Goal: Task Accomplishment & Management: Complete application form

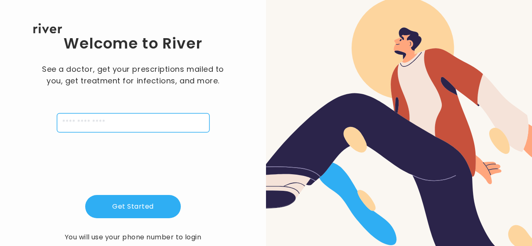
click at [131, 122] on input "tel" at bounding box center [133, 122] width 152 height 19
type input "**********"
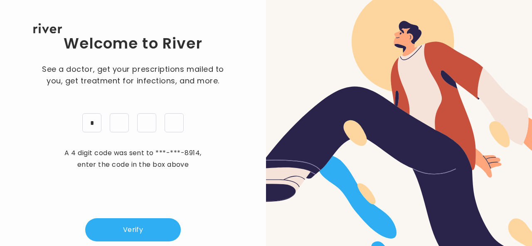
type input "*"
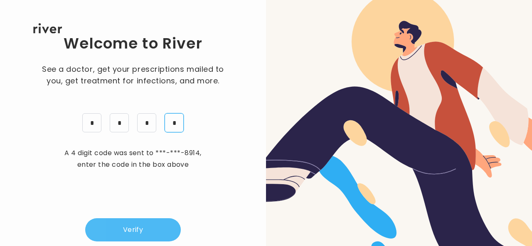
type input "*"
click at [124, 226] on button "Verify" at bounding box center [133, 230] width 96 height 23
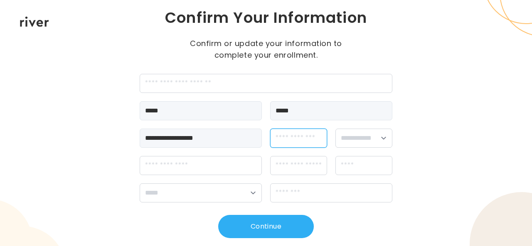
click at [316, 140] on input "dateOfBirth" at bounding box center [298, 138] width 57 height 19
type input "*"
type input "**********"
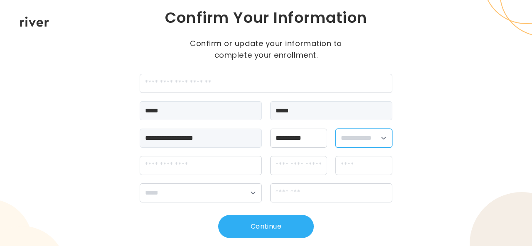
click at [373, 137] on select "**********" at bounding box center [363, 138] width 57 height 19
select select "******"
click at [335, 129] on select "**********" at bounding box center [363, 138] width 57 height 19
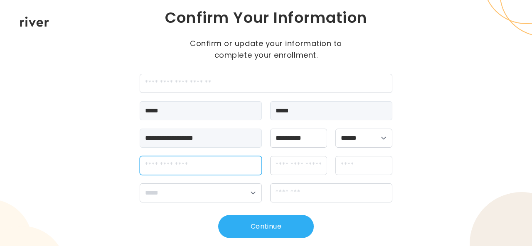
click at [179, 166] on input "streetAddress" at bounding box center [201, 165] width 122 height 19
type input "**********"
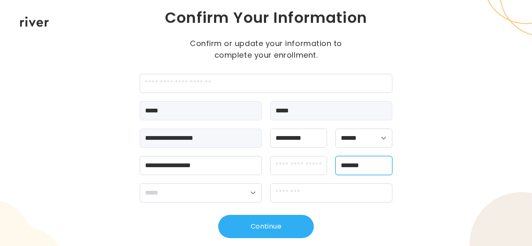
type input "*******"
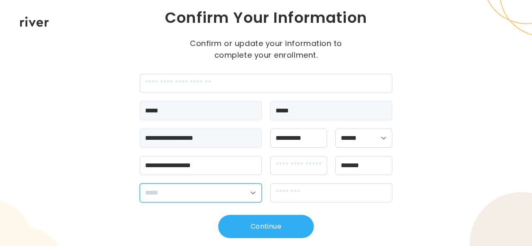
select select "**"
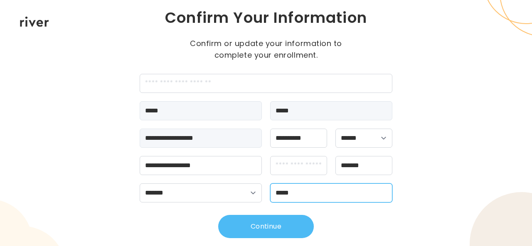
type input "*****"
click at [248, 223] on button "Continue" at bounding box center [266, 226] width 96 height 23
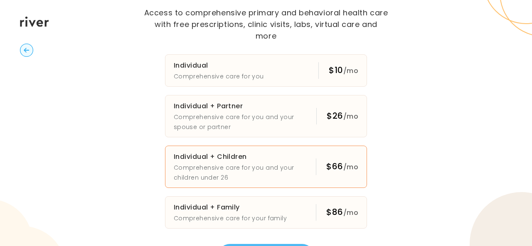
click at [279, 164] on p "Comprehensive care for you and your children under 26" at bounding box center [245, 173] width 142 height 20
click at [435, 199] on div "Essential Plans Access to comprehensive primary and behavioral health care with…" at bounding box center [266, 123] width 532 height 246
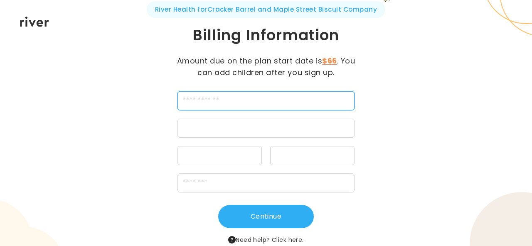
click at [273, 105] on input "cardName" at bounding box center [265, 100] width 177 height 19
type input "**********"
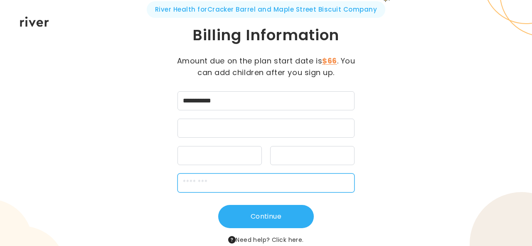
click at [208, 184] on input "zipCode" at bounding box center [265, 183] width 177 height 19
type input "*****"
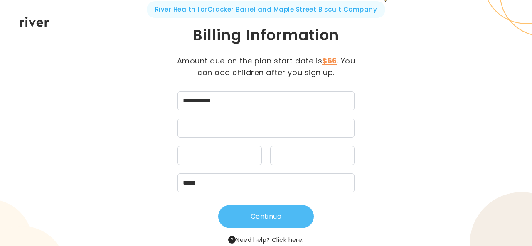
click at [273, 219] on button "Continue" at bounding box center [266, 216] width 96 height 23
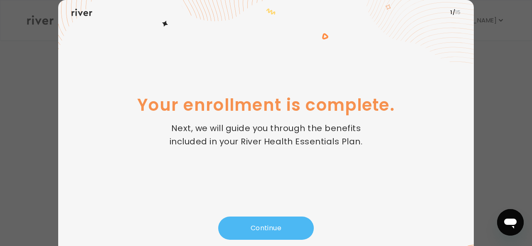
click at [275, 227] on button "Continue" at bounding box center [266, 228] width 96 height 23
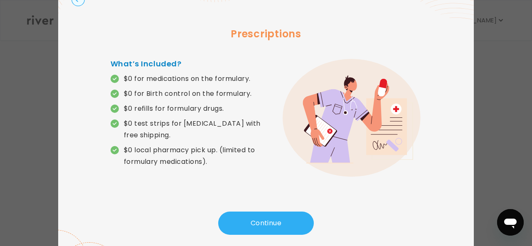
scroll to position [23, 0]
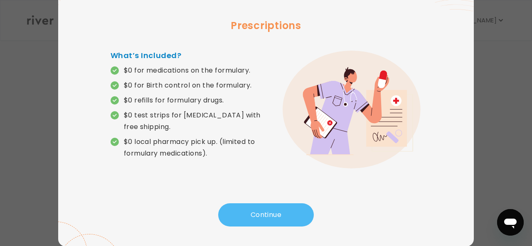
click at [269, 207] on button "Continue" at bounding box center [266, 215] width 96 height 23
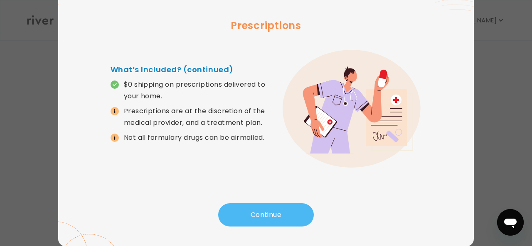
click at [255, 209] on button "Continue" at bounding box center [266, 215] width 96 height 23
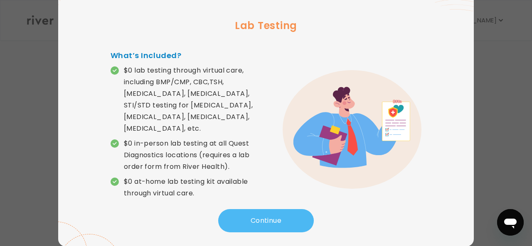
click at [268, 216] on button "Continue" at bounding box center [266, 220] width 96 height 23
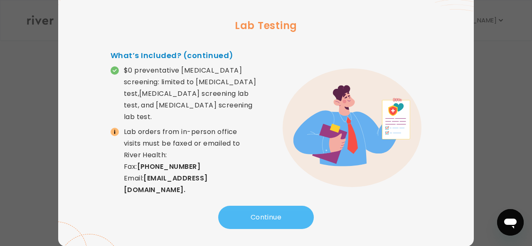
click at [268, 216] on button "Continue" at bounding box center [266, 217] width 96 height 23
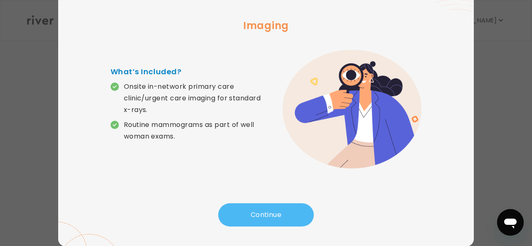
click at [268, 216] on button "Continue" at bounding box center [266, 215] width 96 height 23
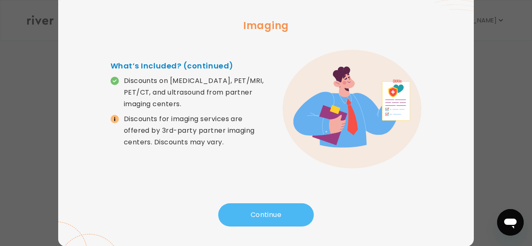
click at [268, 216] on button "Continue" at bounding box center [266, 215] width 96 height 23
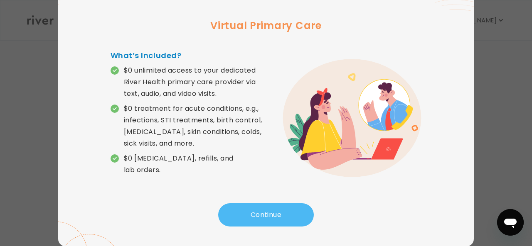
click at [268, 216] on button "Continue" at bounding box center [266, 215] width 96 height 23
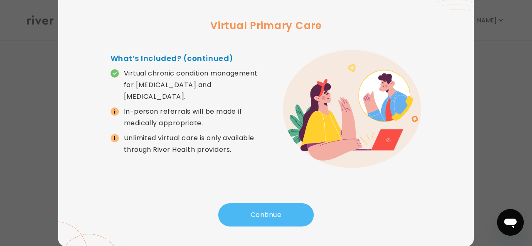
click at [268, 216] on button "Continue" at bounding box center [266, 215] width 96 height 23
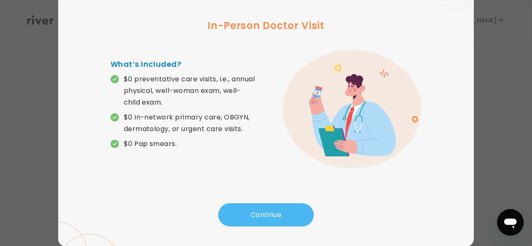
click at [268, 216] on button "Continue" at bounding box center [266, 215] width 96 height 23
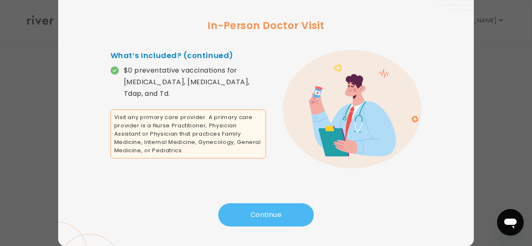
click at [268, 216] on button "Continue" at bounding box center [266, 215] width 96 height 23
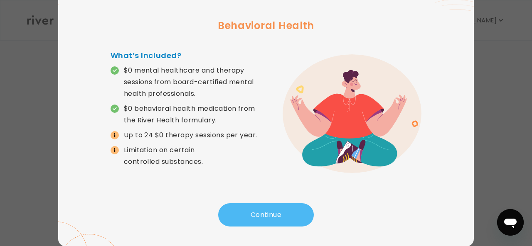
click at [268, 216] on button "Continue" at bounding box center [266, 215] width 96 height 23
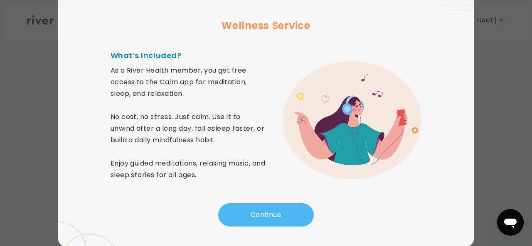
click at [268, 216] on button "Continue" at bounding box center [266, 215] width 96 height 23
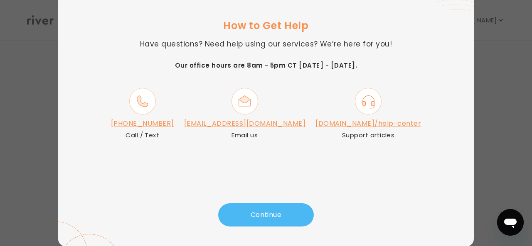
click at [268, 216] on button "Continue" at bounding box center [266, 215] width 96 height 23
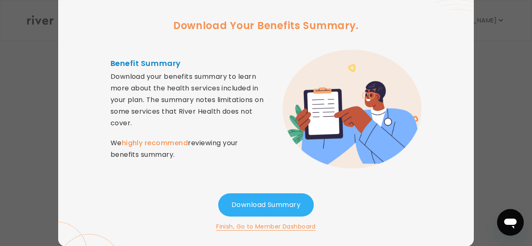
click at [275, 226] on button "Finish, Go to Member Dashboard" at bounding box center [266, 227] width 100 height 10
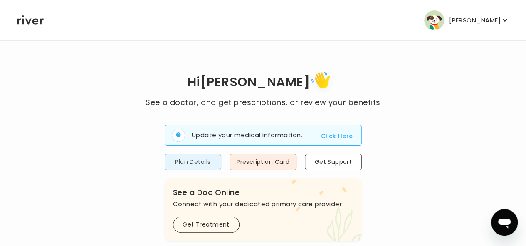
click at [200, 162] on button "Plan Details" at bounding box center [193, 162] width 57 height 16
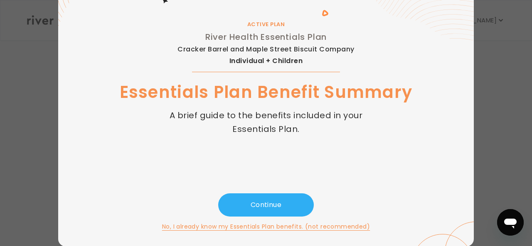
scroll to position [50, 0]
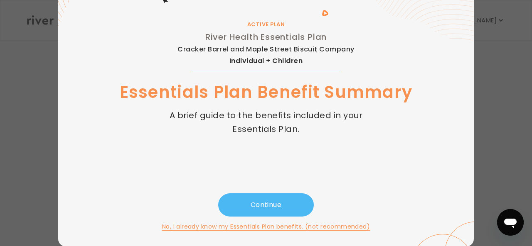
click at [255, 199] on button "Continue" at bounding box center [266, 205] width 96 height 23
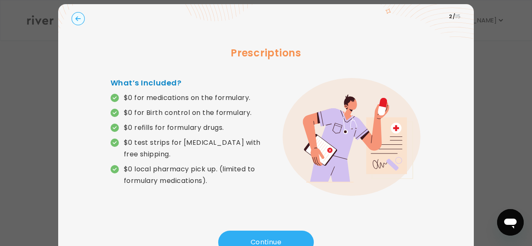
scroll to position [0, 0]
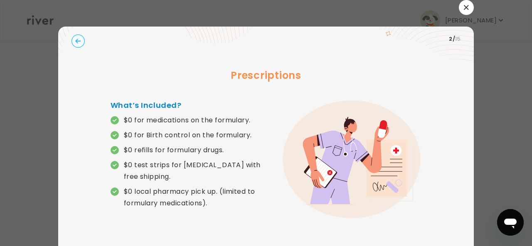
click at [463, 12] on button "button" at bounding box center [466, 7] width 15 height 15
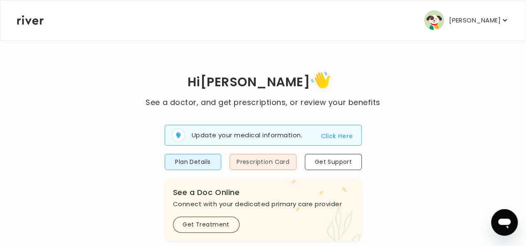
click at [282, 167] on button "Prescription Card" at bounding box center [262, 162] width 67 height 16
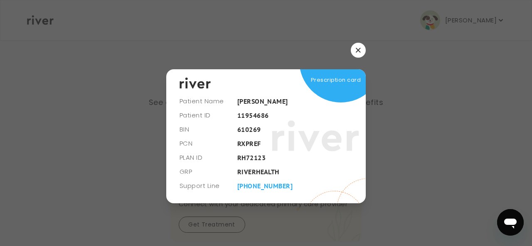
click at [357, 49] on icon "button" at bounding box center [358, 50] width 5 height 5
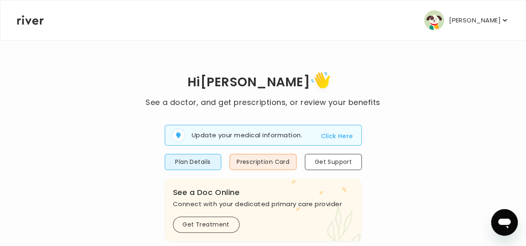
click at [499, 21] on nav "Josie Mason Profile Add Family Activate Card Reimbursement Terms of Service Pri…" at bounding box center [262, 20] width 525 height 40
click at [485, 21] on p "[PERSON_NAME]" at bounding box center [475, 21] width 52 height 12
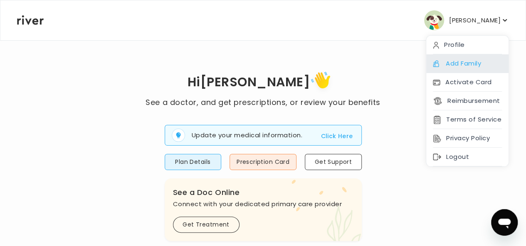
click at [447, 64] on div "Add Family" at bounding box center [467, 63] width 82 height 19
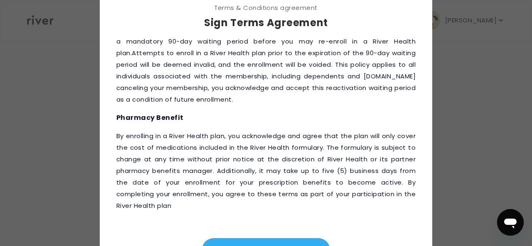
scroll to position [96, 0]
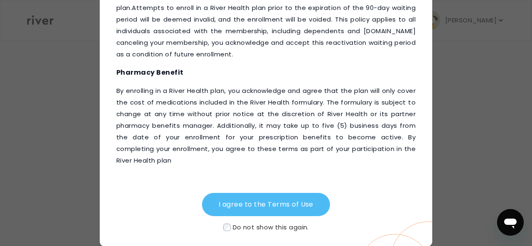
click at [238, 201] on button "I agree to the Terms of Use" at bounding box center [266, 204] width 128 height 23
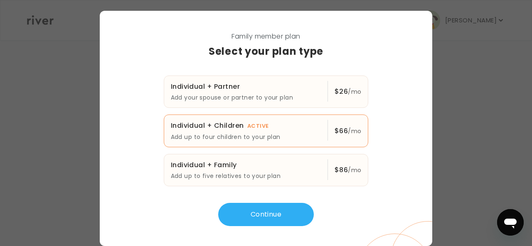
scroll to position [15, 0]
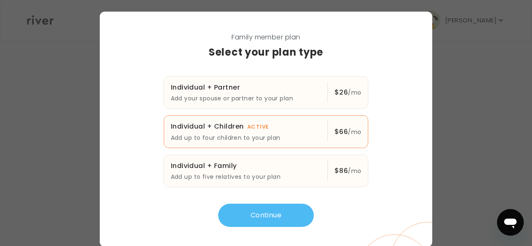
click at [268, 213] on button "Continue" at bounding box center [266, 215] width 96 height 23
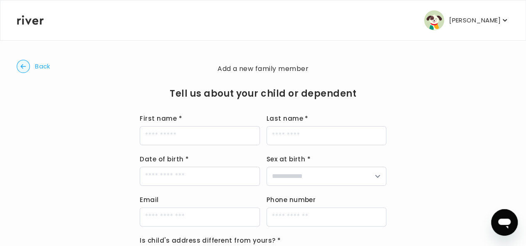
scroll to position [42, 0]
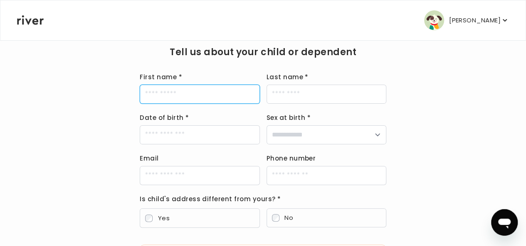
click at [184, 100] on input "First name *" at bounding box center [200, 94] width 120 height 19
type input "*****"
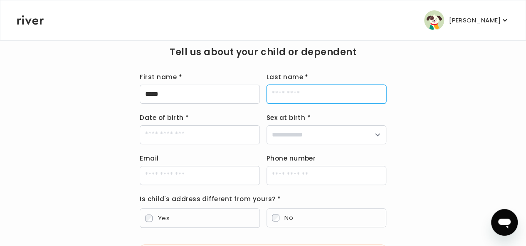
click at [283, 96] on input "Last name *" at bounding box center [326, 94] width 120 height 19
type input "*****"
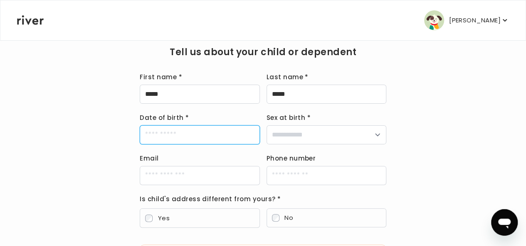
click at [211, 139] on input "Date of birth *" at bounding box center [200, 134] width 120 height 19
type input "**********"
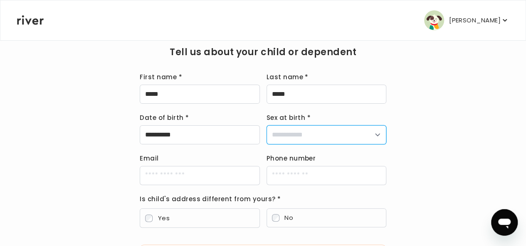
click at [329, 142] on select "**********" at bounding box center [326, 134] width 120 height 19
select select "****"
click at [266, 125] on select "**********" at bounding box center [326, 134] width 120 height 19
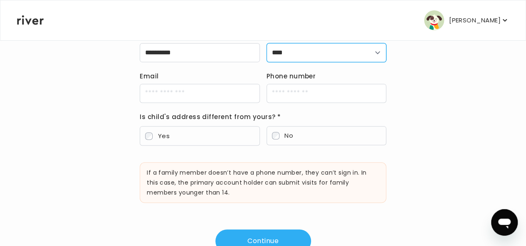
scroll to position [125, 0]
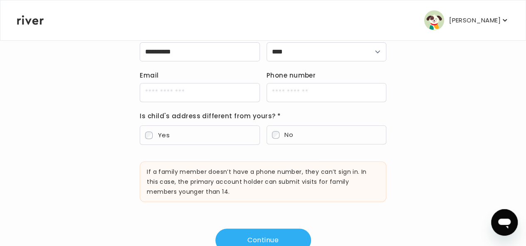
click at [296, 137] on label "No" at bounding box center [326, 134] width 120 height 19
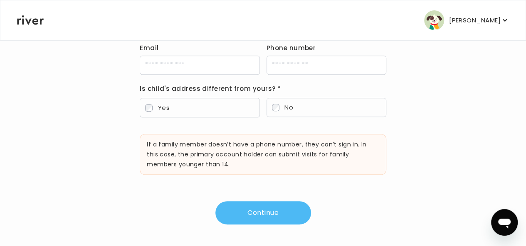
click at [290, 209] on button "Continue" at bounding box center [263, 212] width 96 height 23
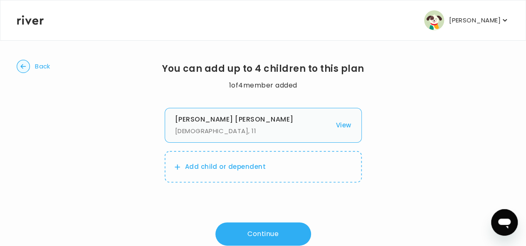
click at [250, 170] on p "Add child or dependent" at bounding box center [225, 167] width 81 height 12
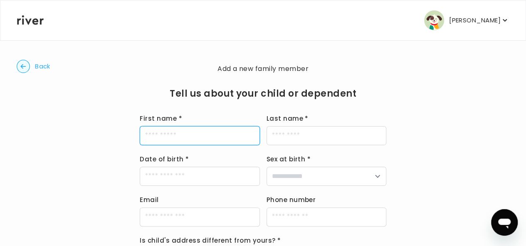
click at [202, 143] on input "First name *" at bounding box center [200, 135] width 120 height 19
type input "******"
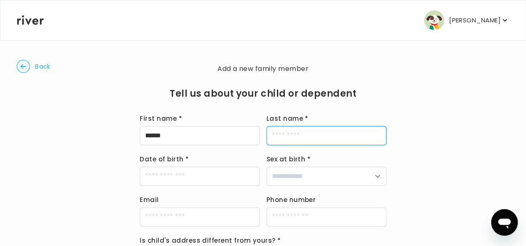
click at [301, 135] on input "Last name *" at bounding box center [326, 135] width 120 height 19
type input "*****"
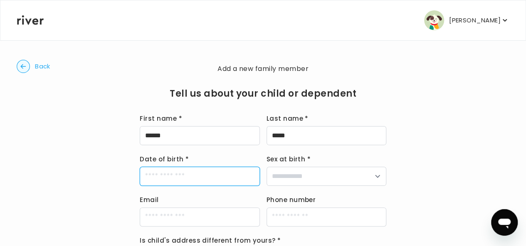
click at [219, 181] on input "Date of birth *" at bounding box center [200, 176] width 120 height 19
type input "**********"
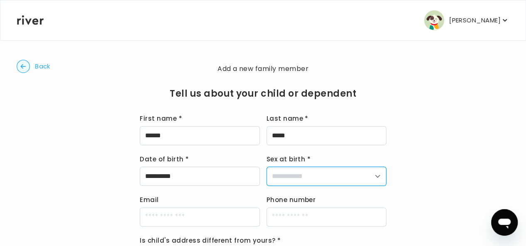
click at [326, 176] on select "**********" at bounding box center [326, 176] width 120 height 19
select select "****"
click at [266, 167] on select "**********" at bounding box center [326, 176] width 120 height 19
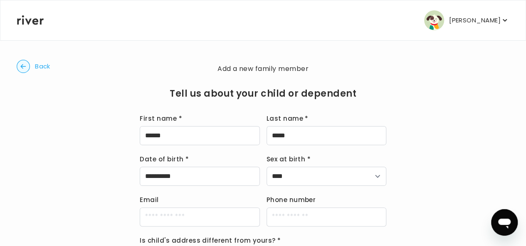
click at [447, 187] on div "**********" at bounding box center [263, 220] width 492 height 314
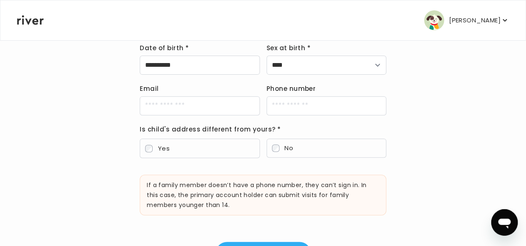
scroll to position [125, 0]
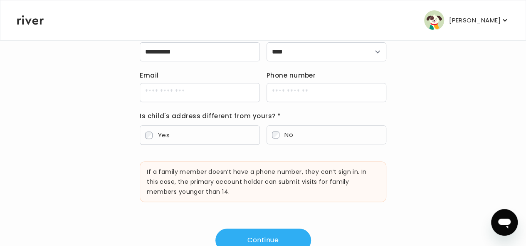
click at [307, 133] on label "No" at bounding box center [326, 134] width 120 height 19
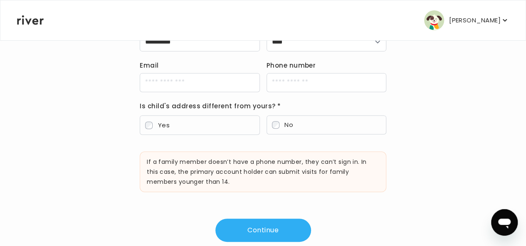
scroll to position [152, 0]
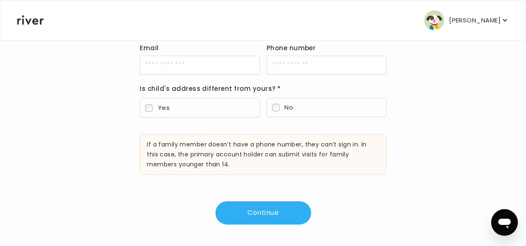
click at [271, 214] on button "Continue" at bounding box center [263, 212] width 96 height 23
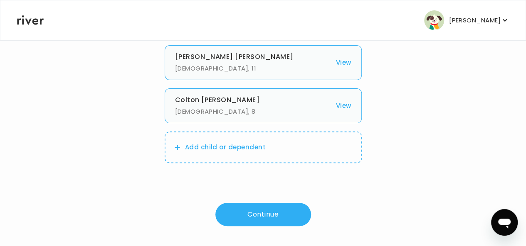
scroll to position [65, 0]
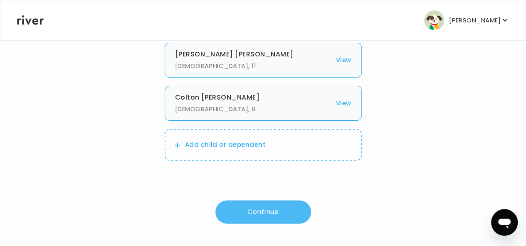
click at [278, 218] on button "Continue" at bounding box center [263, 212] width 96 height 23
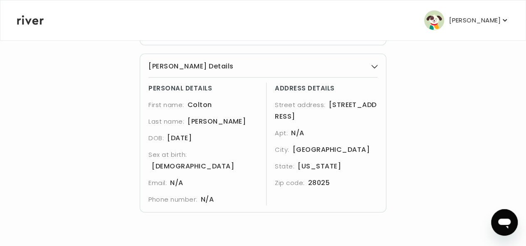
scroll to position [248, 0]
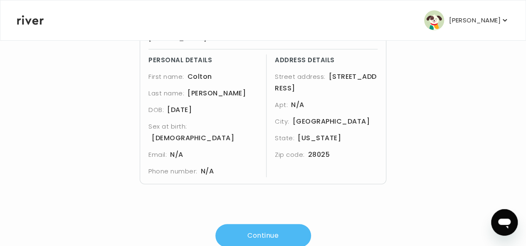
click at [282, 224] on button "Continue" at bounding box center [263, 235] width 96 height 23
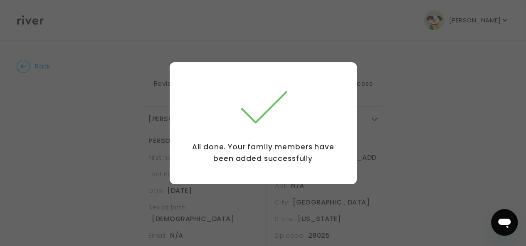
scroll to position [0, 0]
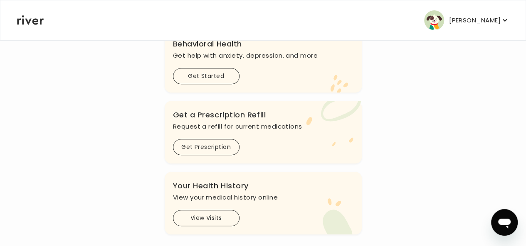
scroll to position [249, 0]
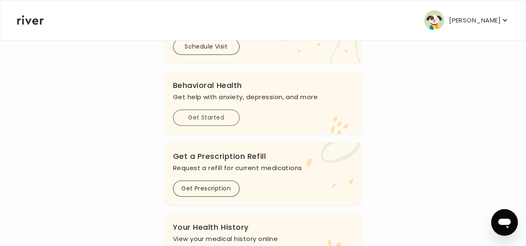
click at [228, 119] on button "Get Started" at bounding box center [206, 118] width 66 height 16
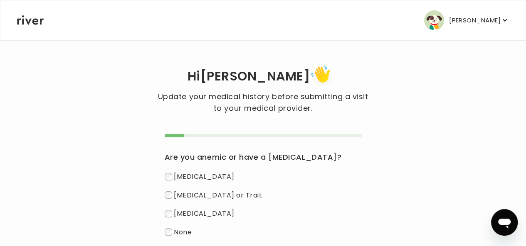
scroll to position [42, 0]
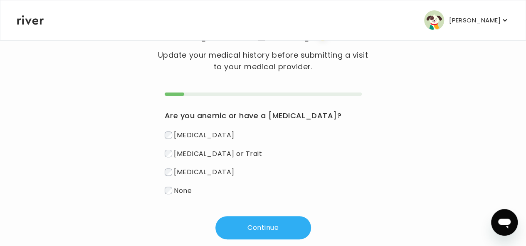
click at [184, 189] on span "None" at bounding box center [183, 191] width 18 height 10
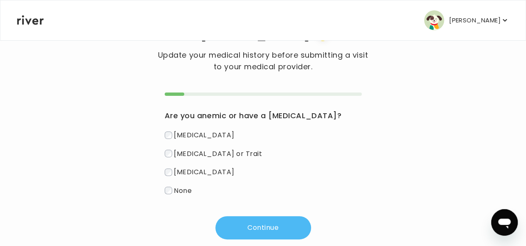
click at [274, 228] on button "Continue" at bounding box center [263, 227] width 96 height 23
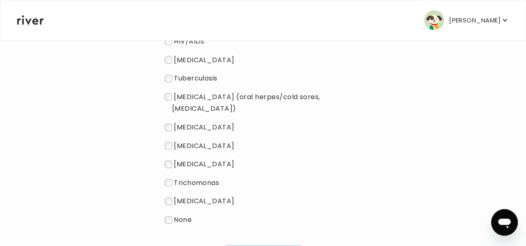
scroll to position [166, 0]
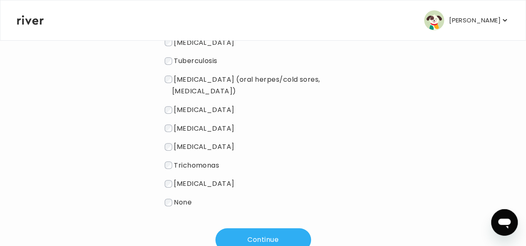
click at [184, 198] on span "None" at bounding box center [183, 203] width 18 height 10
click at [284, 232] on button "Continue" at bounding box center [263, 240] width 96 height 23
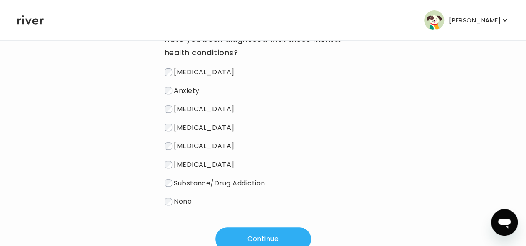
scroll to position [105, 0]
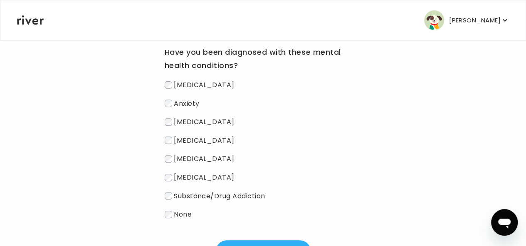
click at [186, 88] on span "Depression" at bounding box center [204, 85] width 61 height 10
click at [181, 104] on span "Anxiety" at bounding box center [186, 103] width 25 height 10
click at [184, 178] on span "PTSD" at bounding box center [204, 178] width 61 height 10
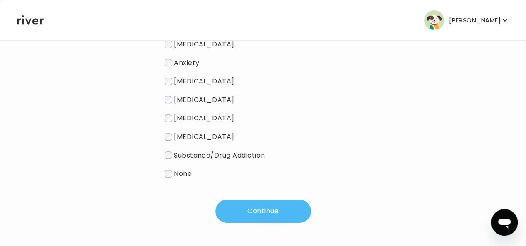
click at [254, 216] on button "Continue" at bounding box center [263, 211] width 96 height 23
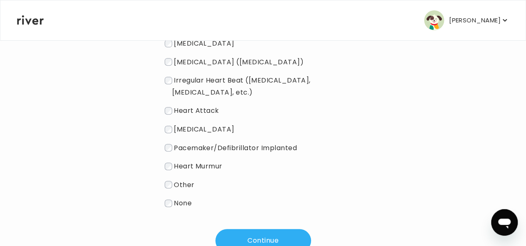
click at [185, 199] on span "None" at bounding box center [183, 204] width 18 height 10
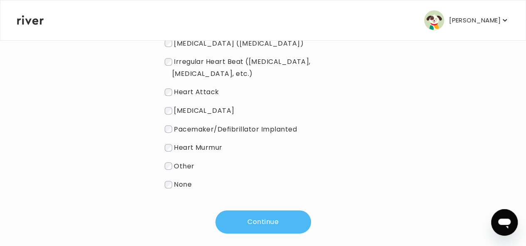
click at [265, 211] on button "Continue" at bounding box center [263, 222] width 96 height 23
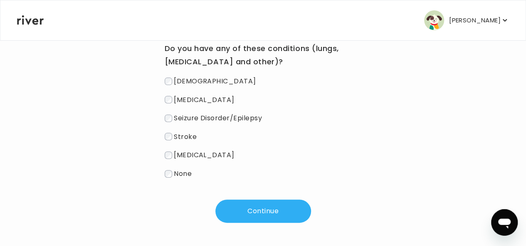
scroll to position [68, 0]
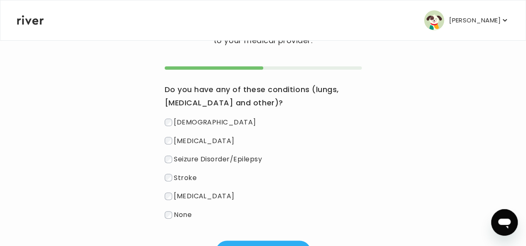
click at [187, 122] on span "Asthma" at bounding box center [215, 123] width 82 height 10
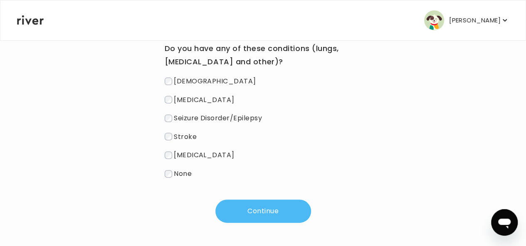
click at [267, 209] on button "Continue" at bounding box center [263, 211] width 96 height 23
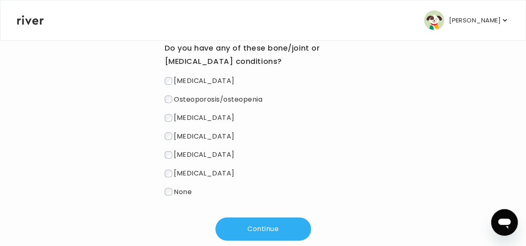
click at [182, 193] on span "None" at bounding box center [183, 192] width 18 height 10
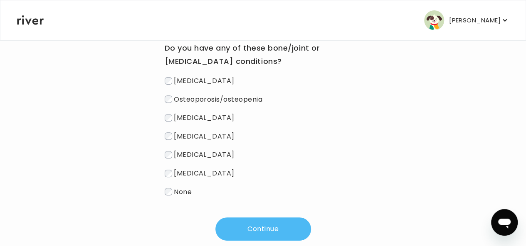
click at [272, 230] on button "Continue" at bounding box center [263, 229] width 96 height 23
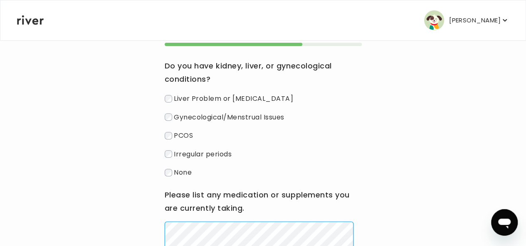
scroll to position [105, 0]
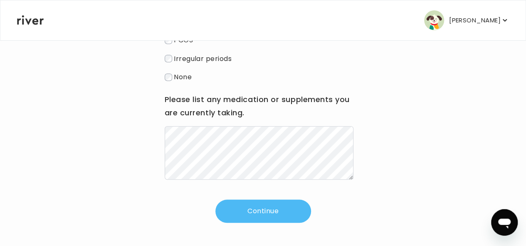
click at [280, 212] on button "Continue" at bounding box center [263, 211] width 96 height 23
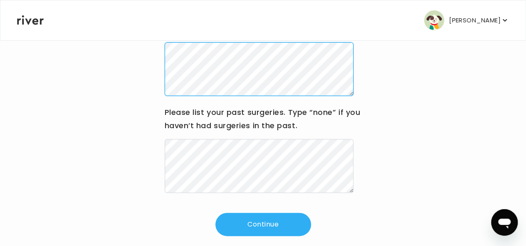
scroll to position [155, 0]
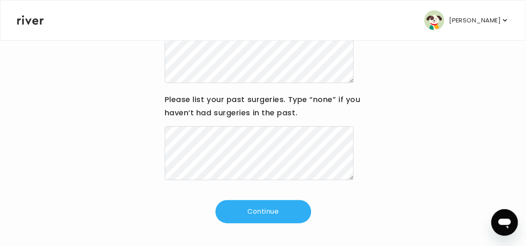
click at [258, 207] on button "Continue" at bounding box center [263, 211] width 96 height 23
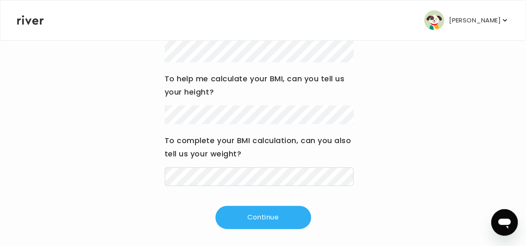
scroll to position [172, 0]
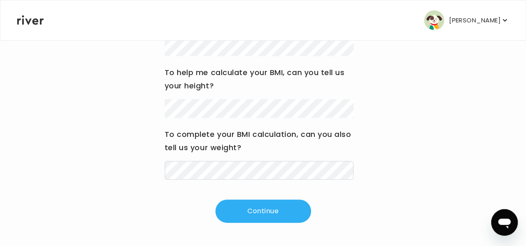
click at [436, 210] on div "Hi Josie Update your medical history before submitting a visit to your medical …" at bounding box center [263, 57] width 492 height 332
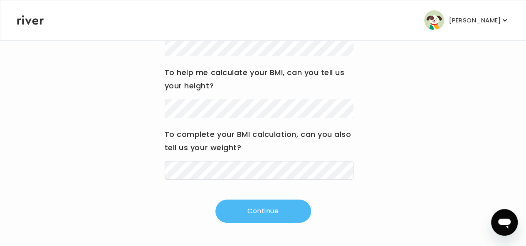
click at [280, 215] on button "Continue" at bounding box center [263, 211] width 96 height 23
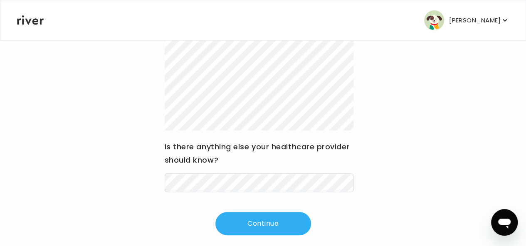
scroll to position [176, 0]
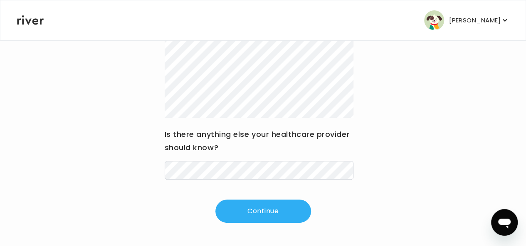
click at [280, 213] on button "Continue" at bounding box center [263, 211] width 96 height 23
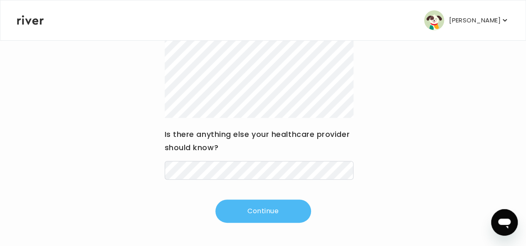
click at [267, 209] on button "Continue" at bounding box center [263, 211] width 96 height 23
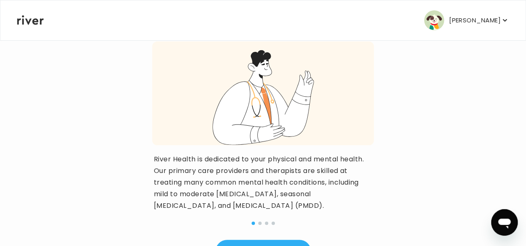
scroll to position [125, 0]
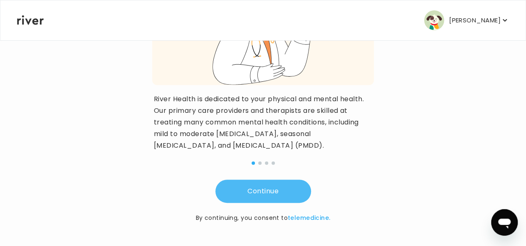
click at [282, 187] on button "Continue" at bounding box center [263, 191] width 96 height 23
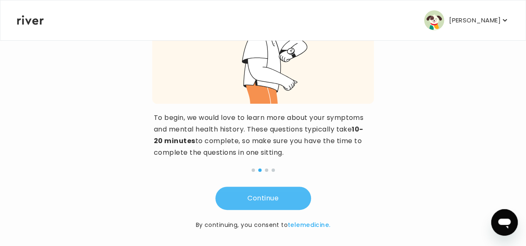
click at [278, 201] on button "Continue" at bounding box center [263, 198] width 96 height 23
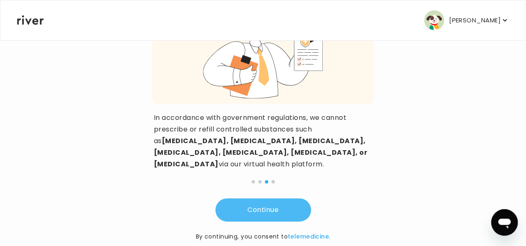
click at [278, 201] on button "Continue" at bounding box center [263, 210] width 96 height 23
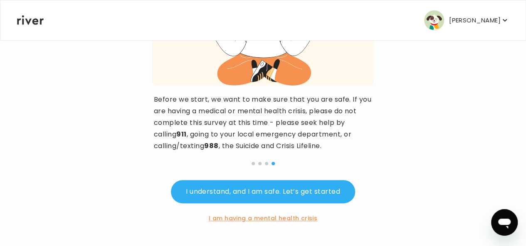
scroll to position [0, 0]
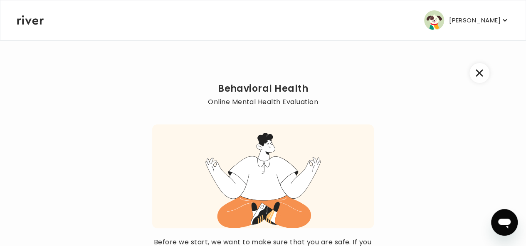
click at [38, 21] on icon at bounding box center [30, 20] width 27 height 10
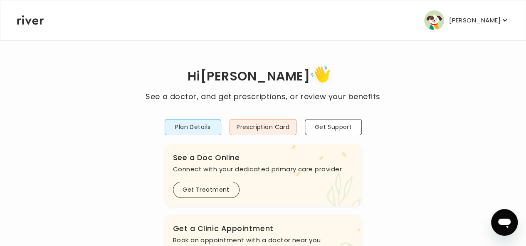
scroll to position [83, 0]
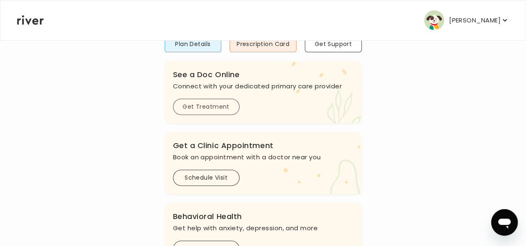
click at [211, 108] on button "Get Treatment" at bounding box center [206, 107] width 66 height 16
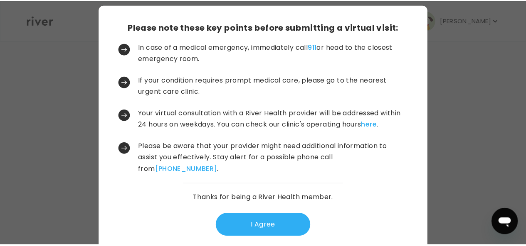
scroll to position [33, 0]
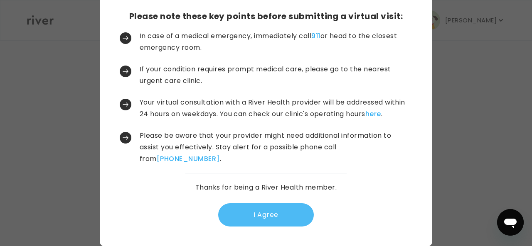
click at [251, 215] on button "I Agree" at bounding box center [266, 215] width 96 height 23
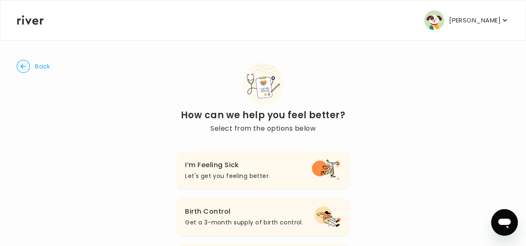
click at [218, 172] on p "Let's get you feeling better." at bounding box center [227, 176] width 85 height 10
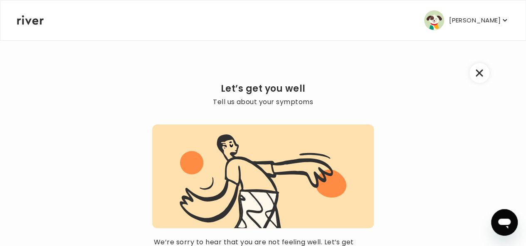
click at [475, 76] on icon "button" at bounding box center [478, 72] width 7 height 7
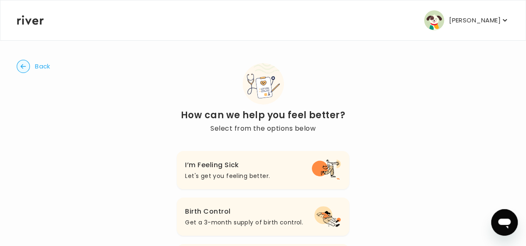
click at [46, 66] on span "Back" at bounding box center [42, 67] width 15 height 12
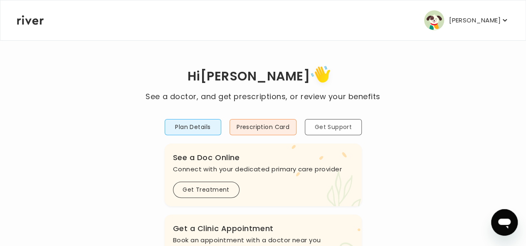
click at [334, 127] on button "Get Support" at bounding box center [333, 127] width 57 height 16
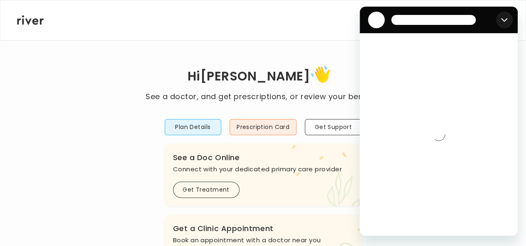
click at [506, 17] on icon "Close" at bounding box center [504, 20] width 7 height 7
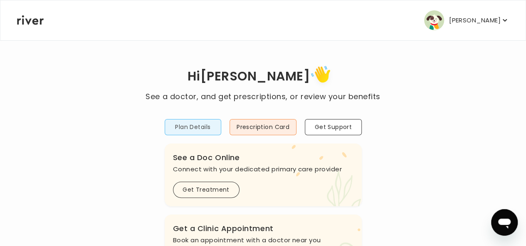
click at [209, 131] on button "Plan Details" at bounding box center [193, 127] width 57 height 16
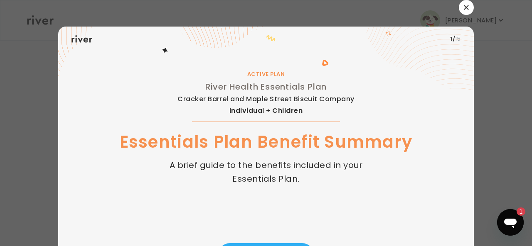
click at [462, 10] on button "button" at bounding box center [466, 7] width 15 height 15
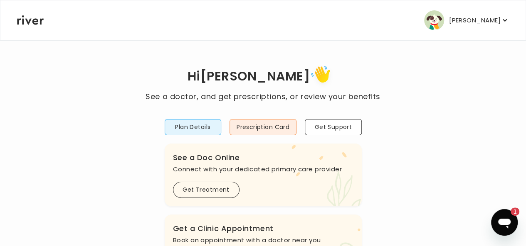
drag, startPoint x: 438, startPoint y: 136, endPoint x: 442, endPoint y: 135, distance: 4.7
click at [500, 222] on icon "Open messaging window, 1 unread message" at bounding box center [504, 224] width 12 height 10
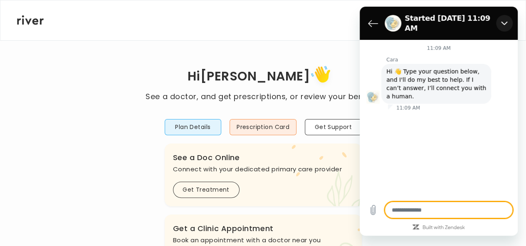
click at [504, 20] on icon "Close" at bounding box center [504, 23] width 7 height 7
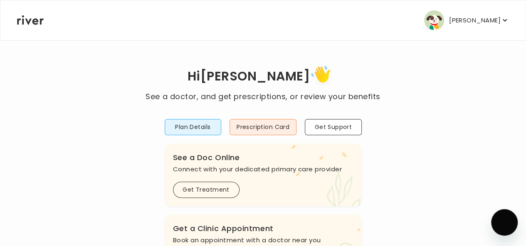
type textarea "*"
click at [500, 20] on icon "button" at bounding box center [504, 20] width 8 height 8
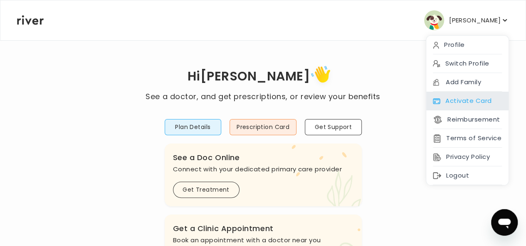
click at [470, 96] on div "Activate Card" at bounding box center [467, 101] width 82 height 19
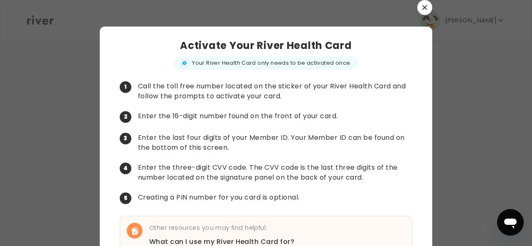
click at [426, 5] on button "button" at bounding box center [424, 7] width 15 height 15
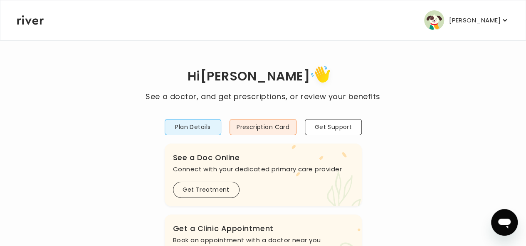
click at [466, 23] on p "[PERSON_NAME]" at bounding box center [475, 21] width 52 height 12
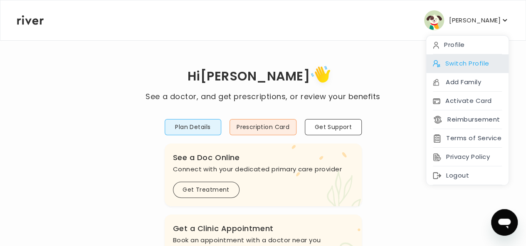
click at [463, 65] on div "Switch Profile" at bounding box center [467, 63] width 82 height 19
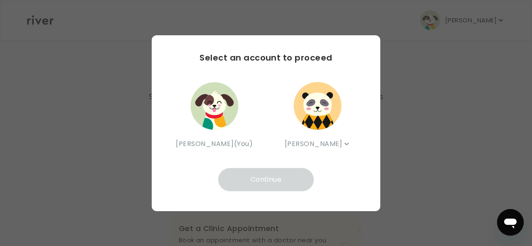
click at [320, 107] on img "button" at bounding box center [317, 106] width 50 height 50
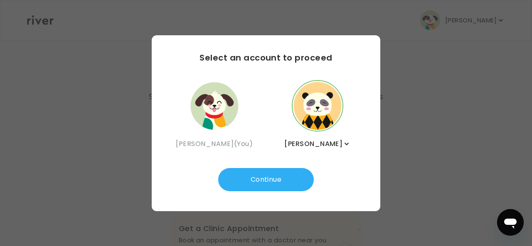
click at [339, 141] on div "Tyler Mason Tyler Mason Colton Hayes" at bounding box center [317, 115] width 77 height 70
click at [342, 143] on icon "button" at bounding box center [346, 144] width 8 height 8
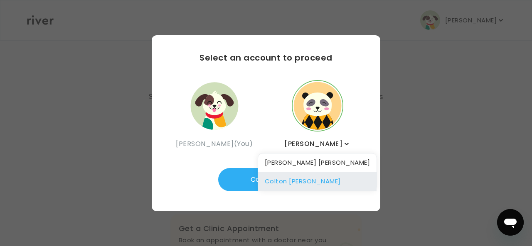
click at [327, 180] on div "Colton Hayes" at bounding box center [317, 181] width 118 height 19
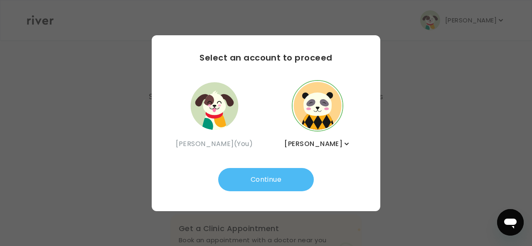
click at [265, 185] on button "Continue" at bounding box center [266, 179] width 96 height 23
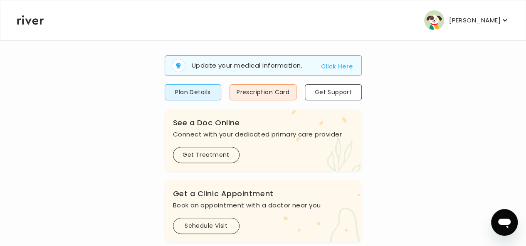
scroll to position [83, 0]
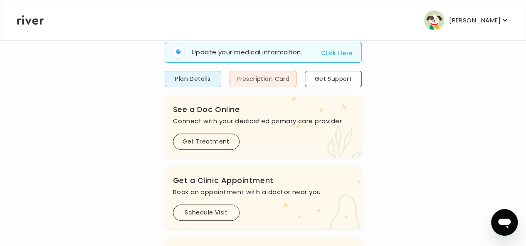
click at [261, 80] on button "Prescription Card" at bounding box center [262, 79] width 67 height 16
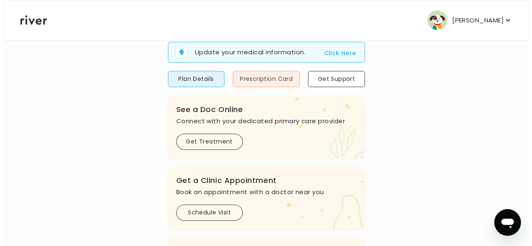
scroll to position [0, 0]
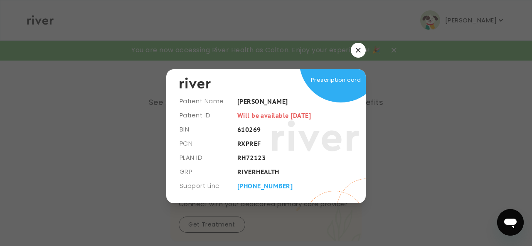
click at [354, 54] on button "button" at bounding box center [358, 50] width 15 height 15
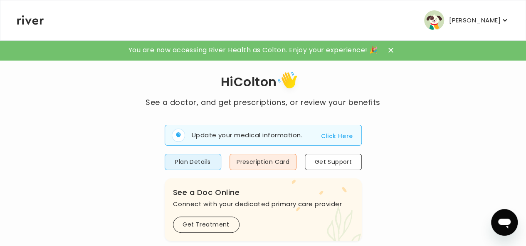
click at [500, 20] on icon "button" at bounding box center [504, 20] width 8 height 8
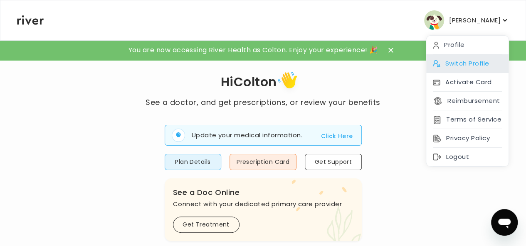
click at [458, 64] on div "Switch Profile" at bounding box center [467, 63] width 82 height 19
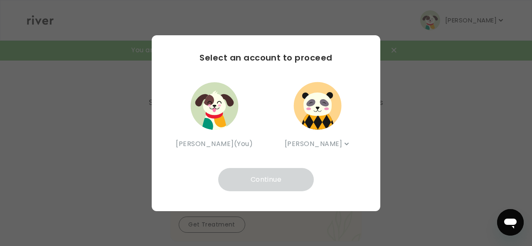
click at [232, 105] on img "button" at bounding box center [214, 106] width 50 height 50
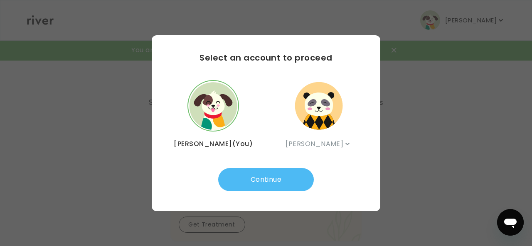
click at [286, 188] on button "Continue" at bounding box center [266, 179] width 96 height 23
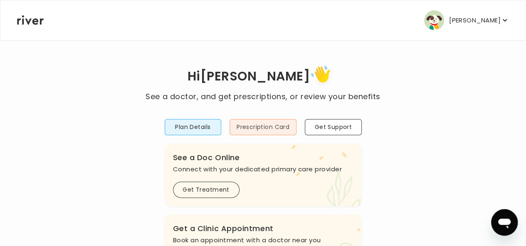
click at [278, 126] on button "Prescription Card" at bounding box center [262, 127] width 67 height 16
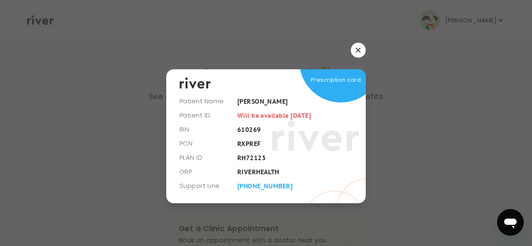
click at [357, 53] on button "button" at bounding box center [358, 50] width 15 height 15
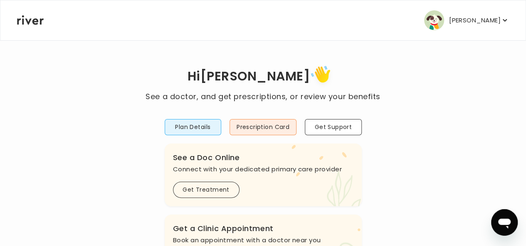
click at [500, 21] on icon "button" at bounding box center [504, 20] width 8 height 8
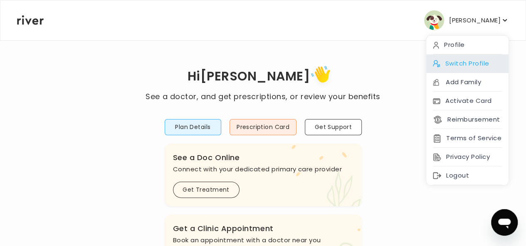
click at [449, 61] on div "Switch Profile" at bounding box center [467, 63] width 82 height 19
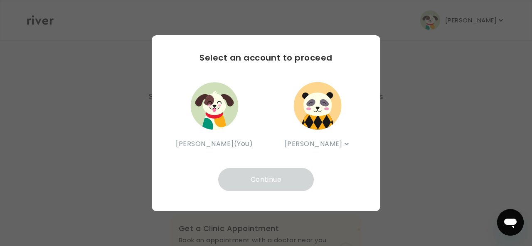
click at [313, 109] on img "button" at bounding box center [317, 106] width 50 height 50
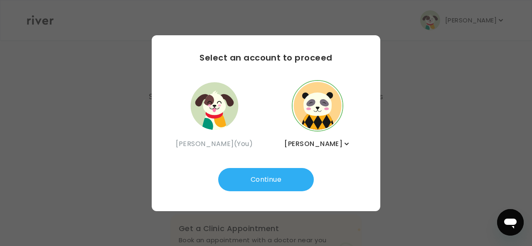
click at [342, 144] on icon "button" at bounding box center [346, 144] width 8 height 8
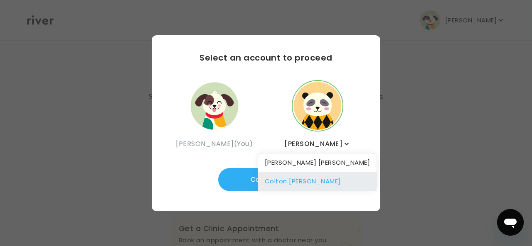
click at [322, 180] on div "Colton Hayes" at bounding box center [317, 181] width 118 height 19
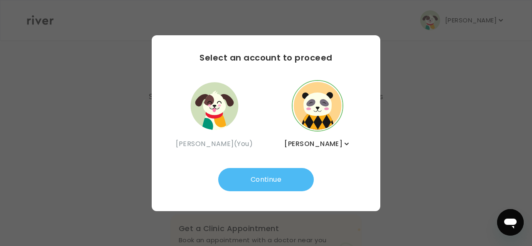
click at [268, 183] on button "Continue" at bounding box center [266, 179] width 96 height 23
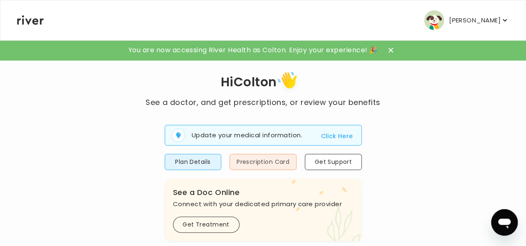
click at [260, 167] on button "Prescription Card" at bounding box center [262, 162] width 67 height 16
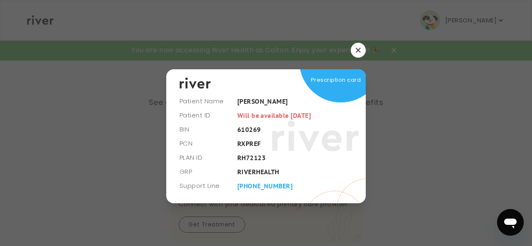
click at [359, 48] on icon "button" at bounding box center [358, 50] width 5 height 5
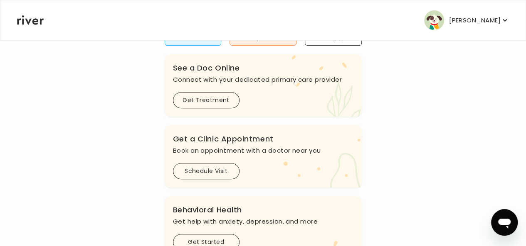
scroll to position [166, 0]
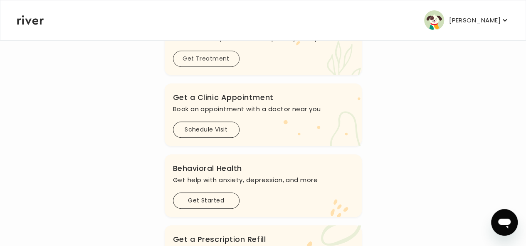
click at [228, 57] on button "Get Treatment" at bounding box center [206, 59] width 66 height 16
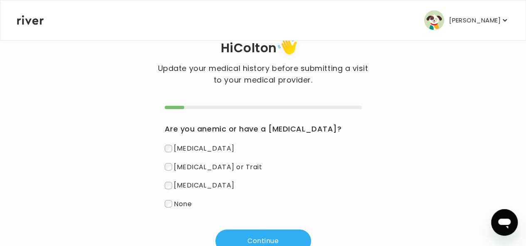
scroll to position [42, 0]
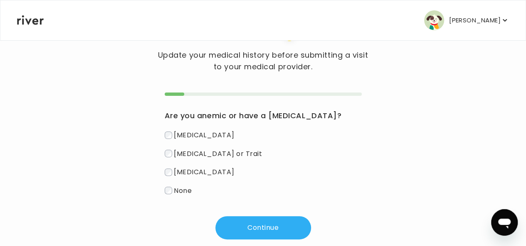
click at [187, 189] on span "None" at bounding box center [183, 191] width 18 height 10
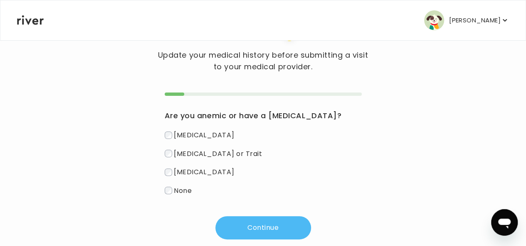
click at [258, 226] on button "Continue" at bounding box center [263, 227] width 96 height 23
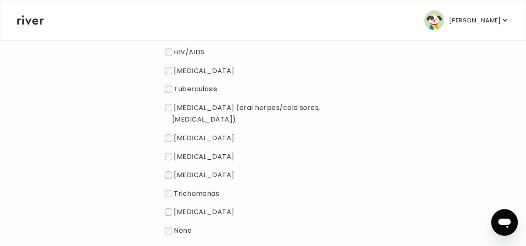
scroll to position [166, 0]
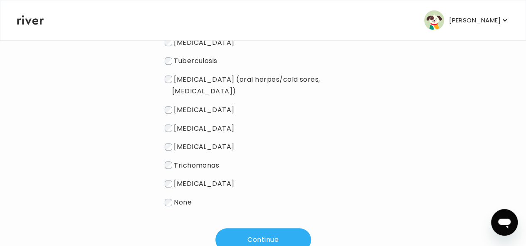
click at [187, 198] on span "None" at bounding box center [183, 203] width 18 height 10
click at [263, 231] on button "Continue" at bounding box center [263, 240] width 96 height 23
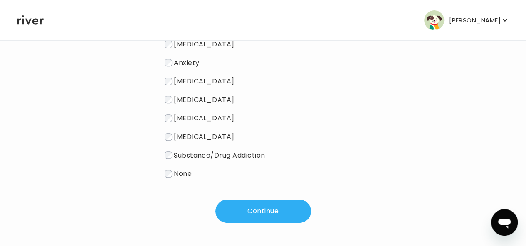
scroll to position [105, 0]
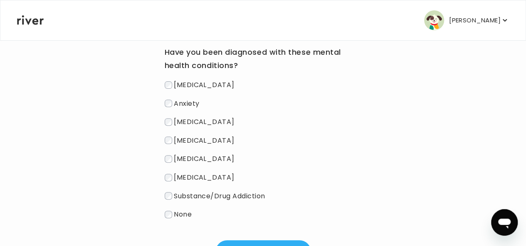
click at [177, 105] on label "Anxiety" at bounding box center [263, 104] width 197 height 12
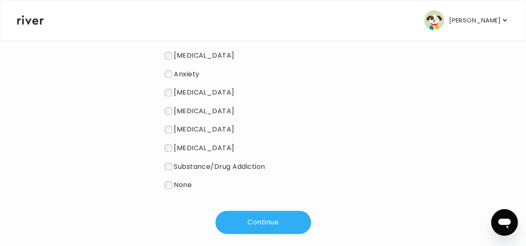
scroll to position [147, 0]
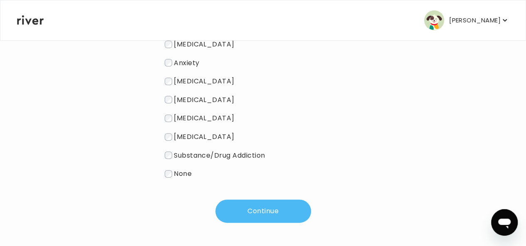
click at [244, 207] on button "Continue" at bounding box center [263, 211] width 96 height 23
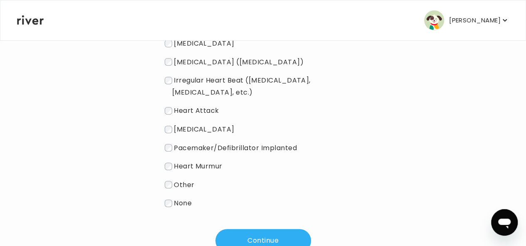
click at [184, 199] on span "None" at bounding box center [183, 204] width 18 height 10
click at [266, 229] on button "Continue" at bounding box center [263, 240] width 96 height 23
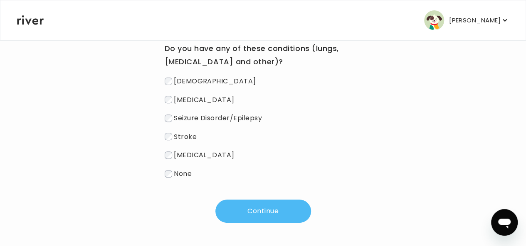
scroll to position [109, 0]
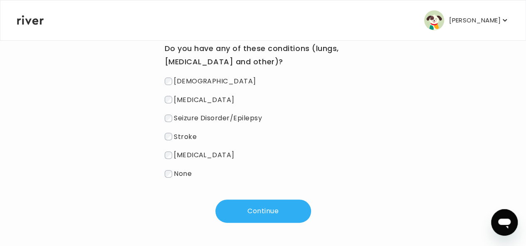
click at [177, 173] on label "None" at bounding box center [263, 174] width 197 height 12
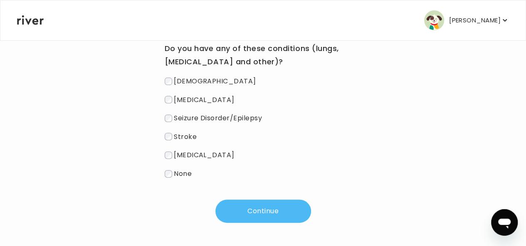
click at [261, 210] on button "Continue" at bounding box center [263, 211] width 96 height 23
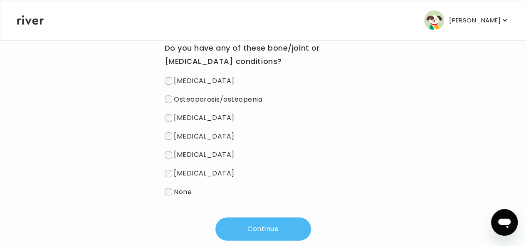
click at [264, 228] on button "Continue" at bounding box center [263, 229] width 96 height 23
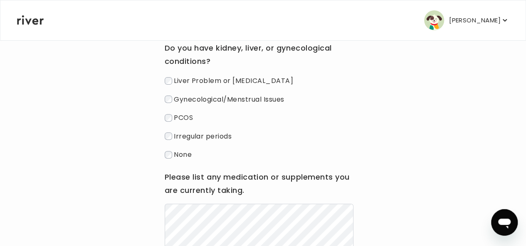
click at [179, 155] on span "None" at bounding box center [183, 155] width 18 height 10
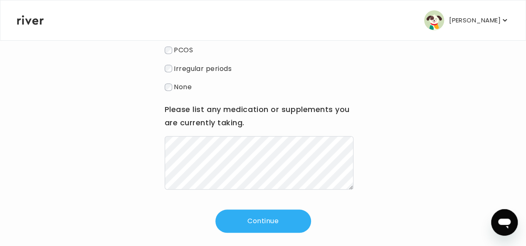
scroll to position [188, 0]
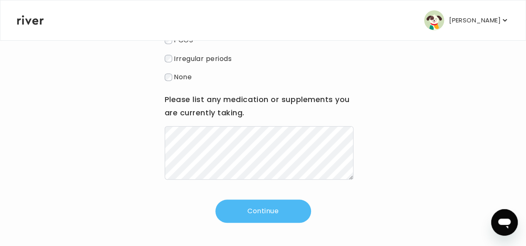
click at [279, 206] on button "Continue" at bounding box center [263, 211] width 96 height 23
click at [260, 211] on button "Continue" at bounding box center [263, 211] width 96 height 23
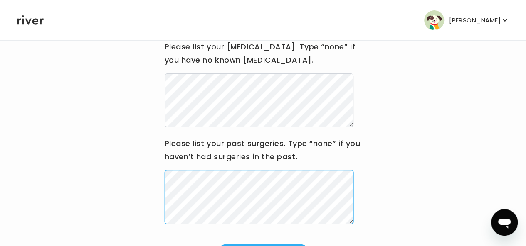
scroll to position [155, 0]
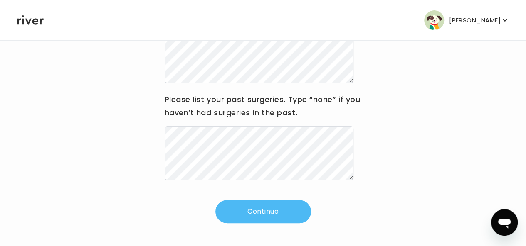
click at [262, 209] on button "Continue" at bounding box center [263, 211] width 96 height 23
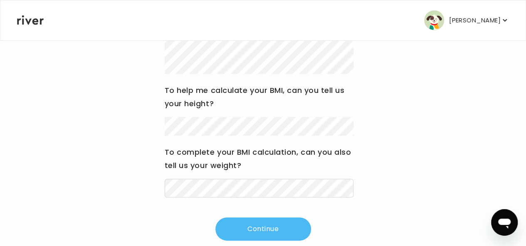
click at [264, 229] on button "Continue" at bounding box center [263, 229] width 96 height 23
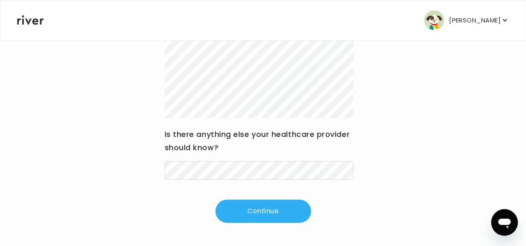
scroll to position [176, 0]
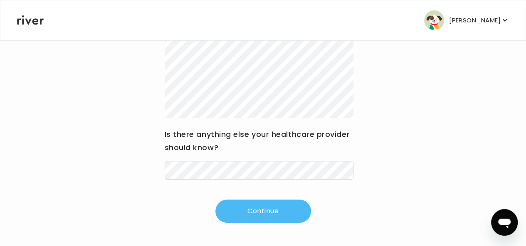
click at [246, 211] on button "Continue" at bounding box center [263, 211] width 96 height 23
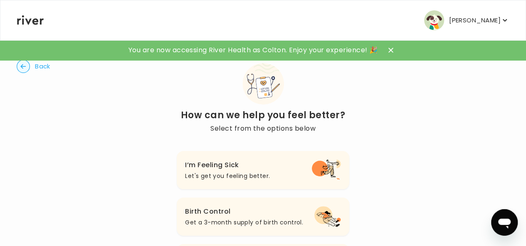
click at [224, 170] on h3 "I’m Feeling Sick" at bounding box center [227, 166] width 85 height 12
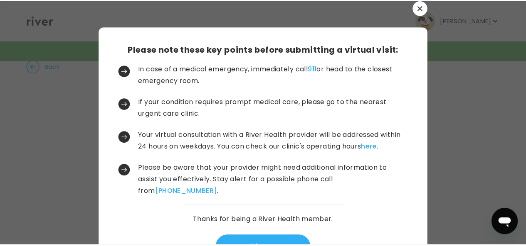
scroll to position [33, 0]
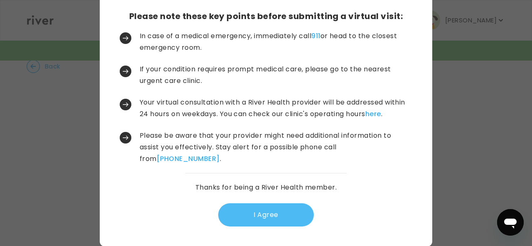
click at [270, 208] on button "I Agree" at bounding box center [266, 215] width 96 height 23
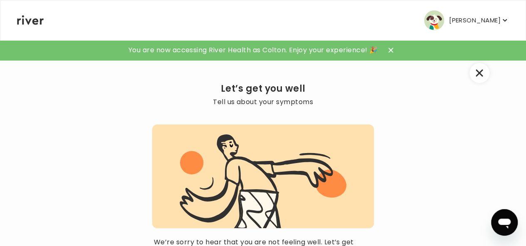
click at [450, 17] on p "Colton Hayes" at bounding box center [475, 21] width 52 height 12
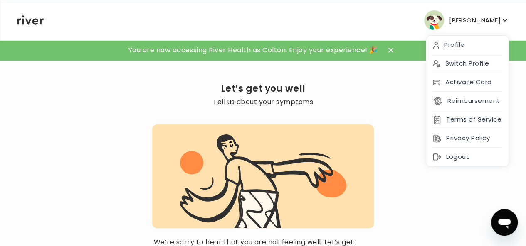
click at [432, 19] on img "button" at bounding box center [434, 20] width 20 height 20
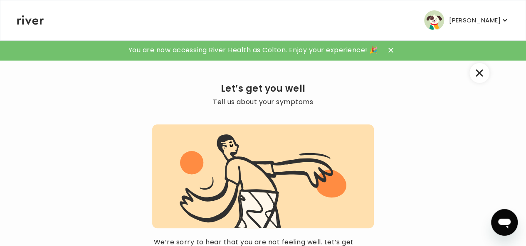
click at [458, 21] on p "Colton Hayes" at bounding box center [475, 21] width 52 height 12
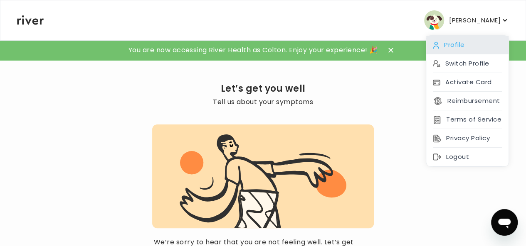
click at [447, 49] on div "Profile" at bounding box center [467, 45] width 82 height 19
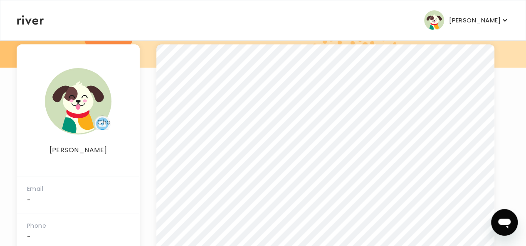
scroll to position [105, 0]
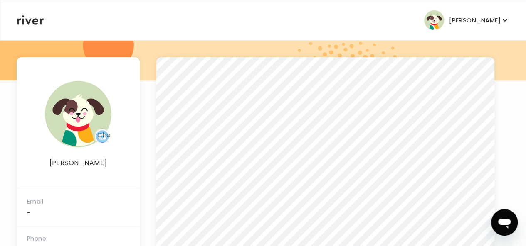
click at [500, 17] on icon "button" at bounding box center [504, 20] width 8 height 8
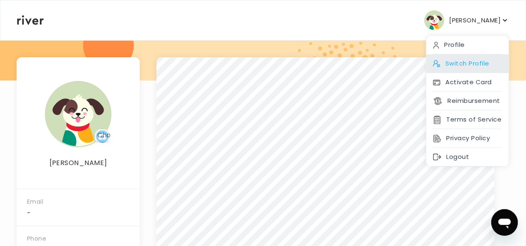
click at [464, 58] on div "Switch Profile" at bounding box center [467, 63] width 82 height 19
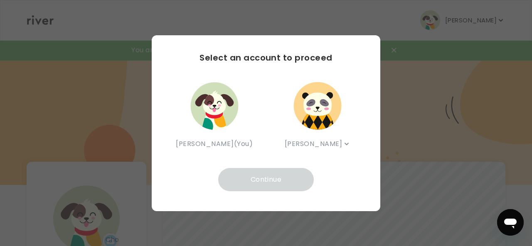
click at [224, 123] on img "button" at bounding box center [214, 106] width 50 height 50
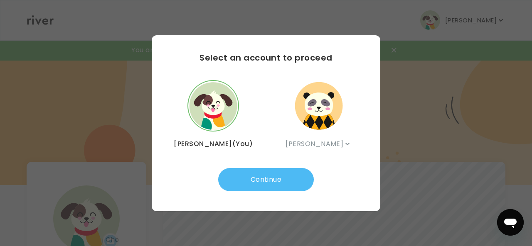
click at [268, 177] on button "Continue" at bounding box center [266, 179] width 96 height 23
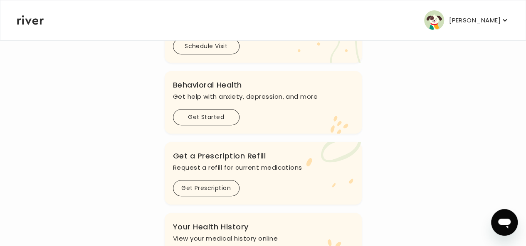
scroll to position [227, 0]
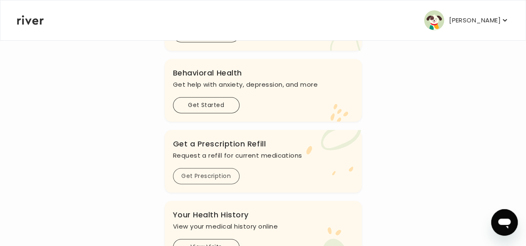
click at [208, 172] on button "Get Prescription" at bounding box center [206, 176] width 66 height 16
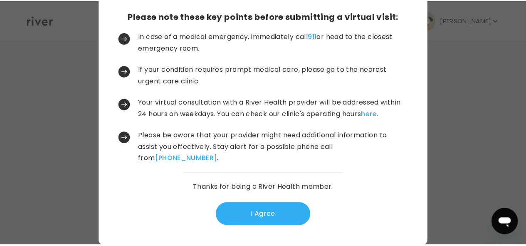
scroll to position [0, 0]
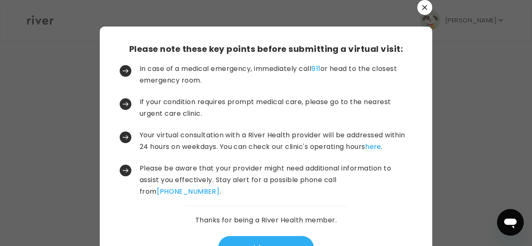
click at [423, 8] on icon "button" at bounding box center [424, 7] width 5 height 5
